Goal: Task Accomplishment & Management: Use online tool/utility

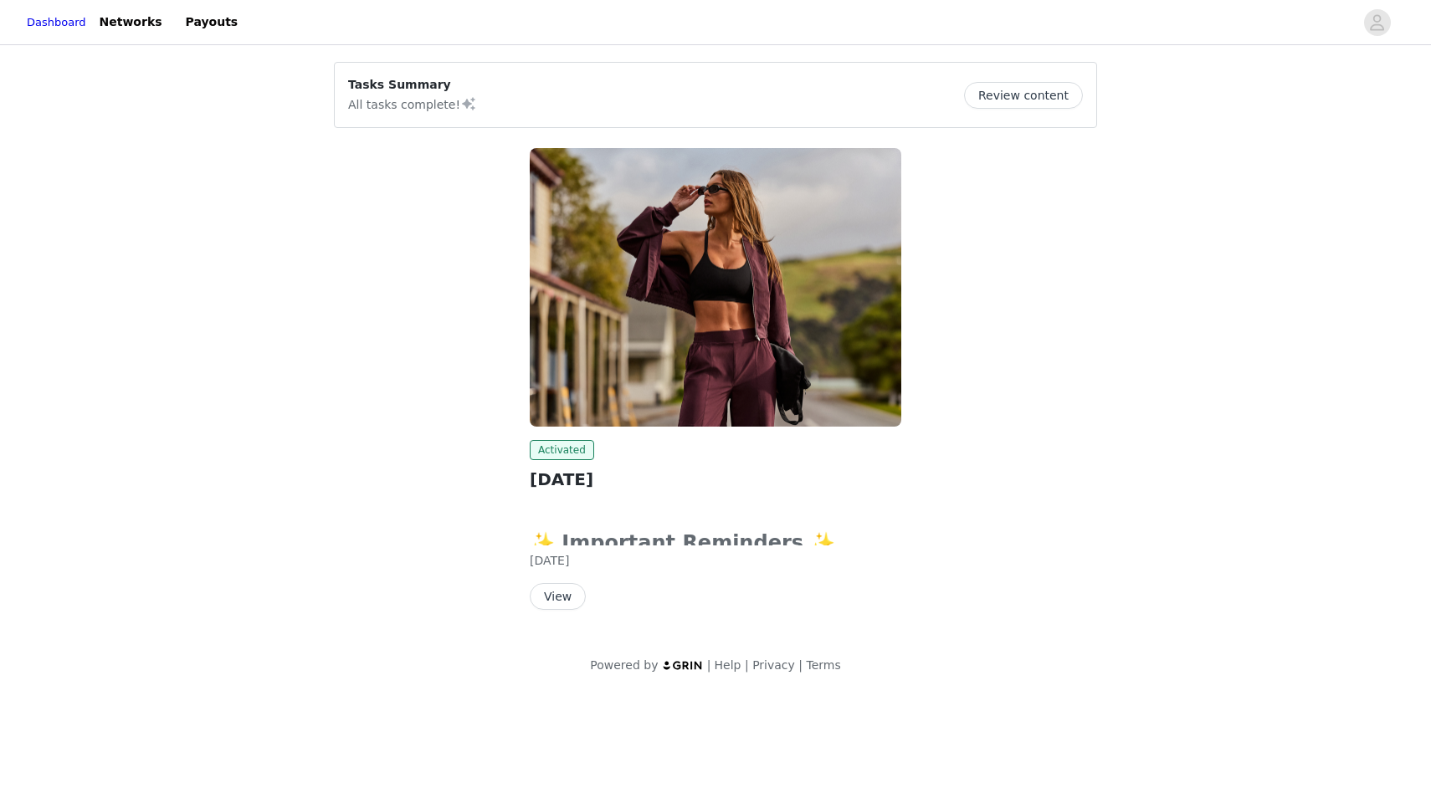
click at [555, 599] on button "View" at bounding box center [558, 596] width 56 height 27
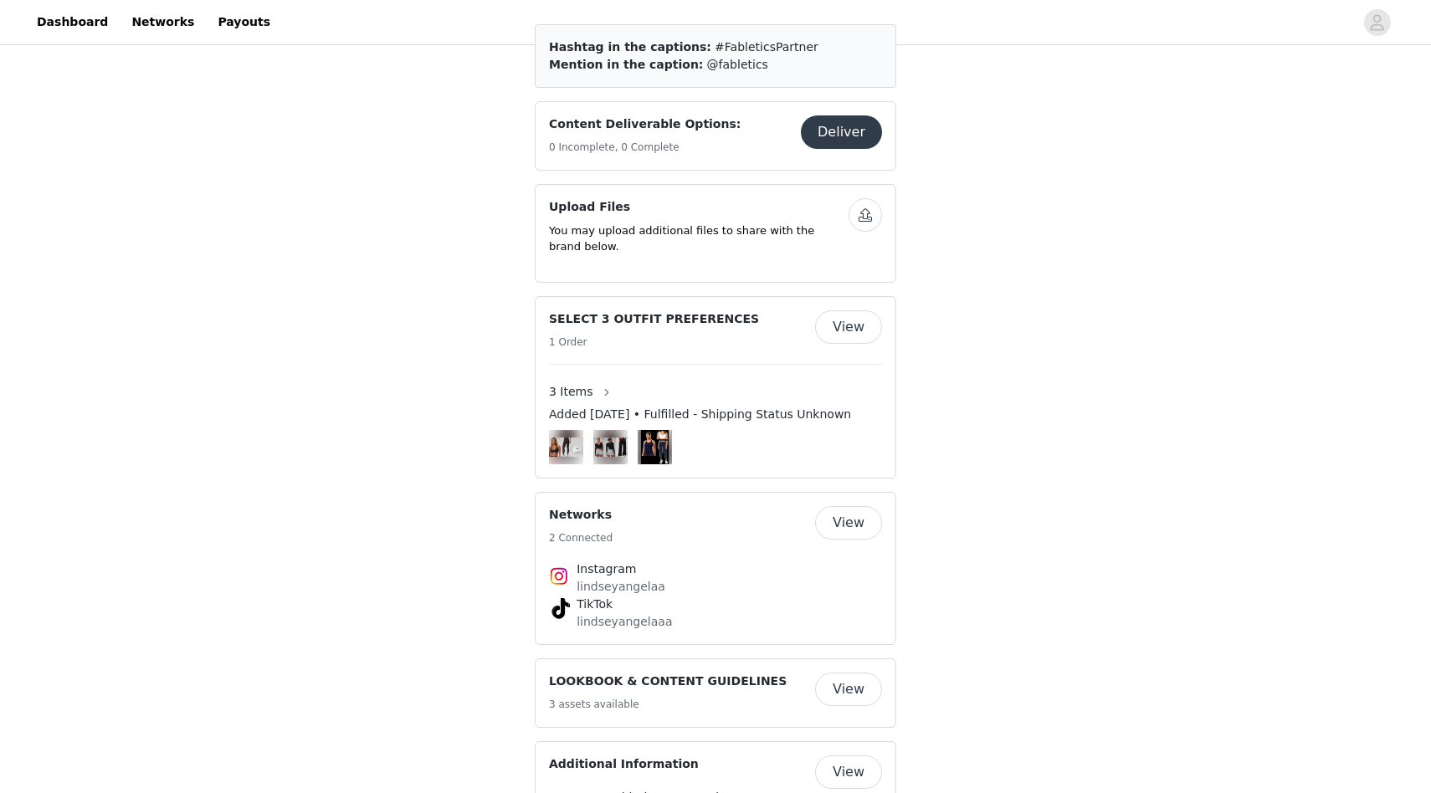
scroll to position [916, 0]
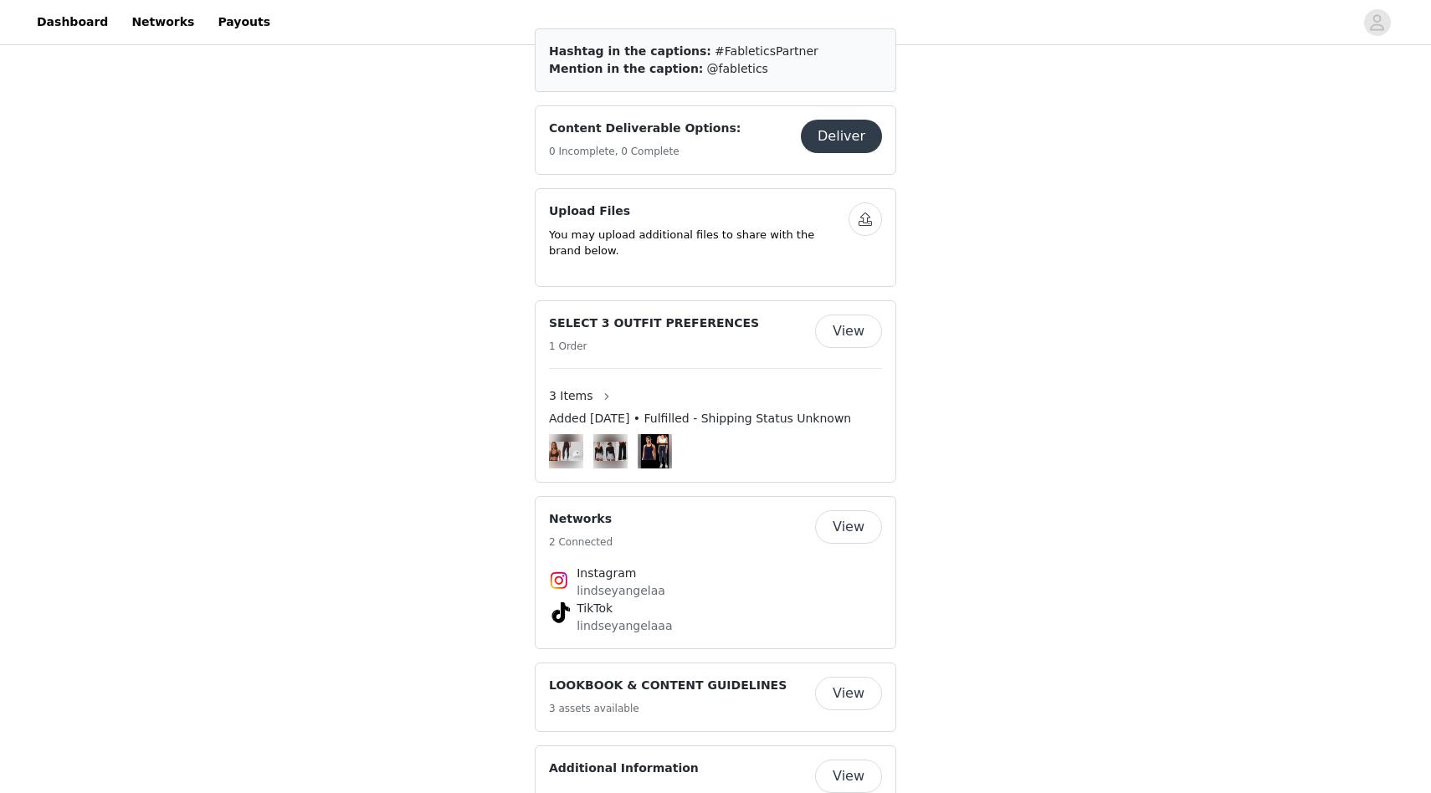
click at [859, 120] on button "Deliver" at bounding box center [841, 136] width 81 height 33
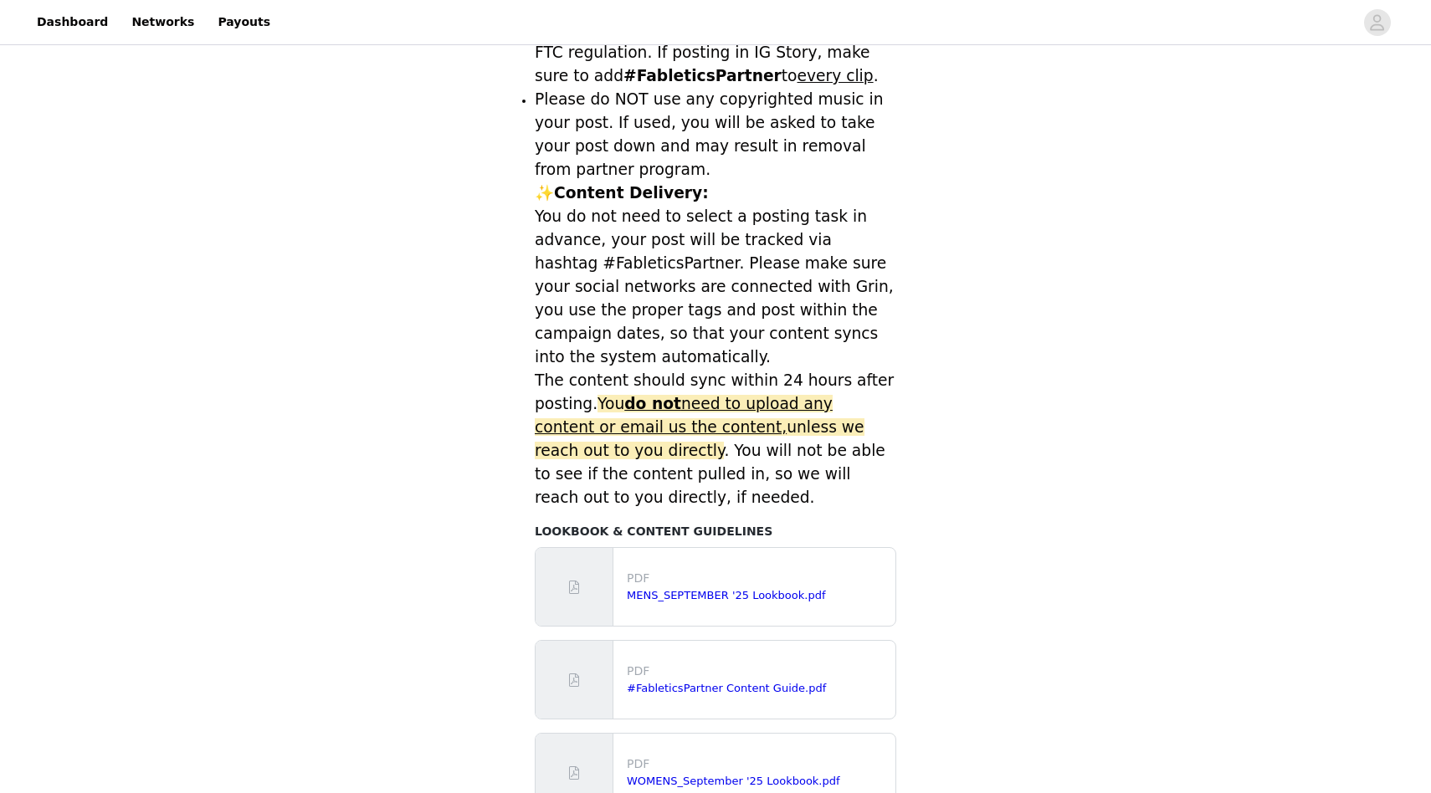
scroll to position [537, 0]
